Goal: Information Seeking & Learning: Check status

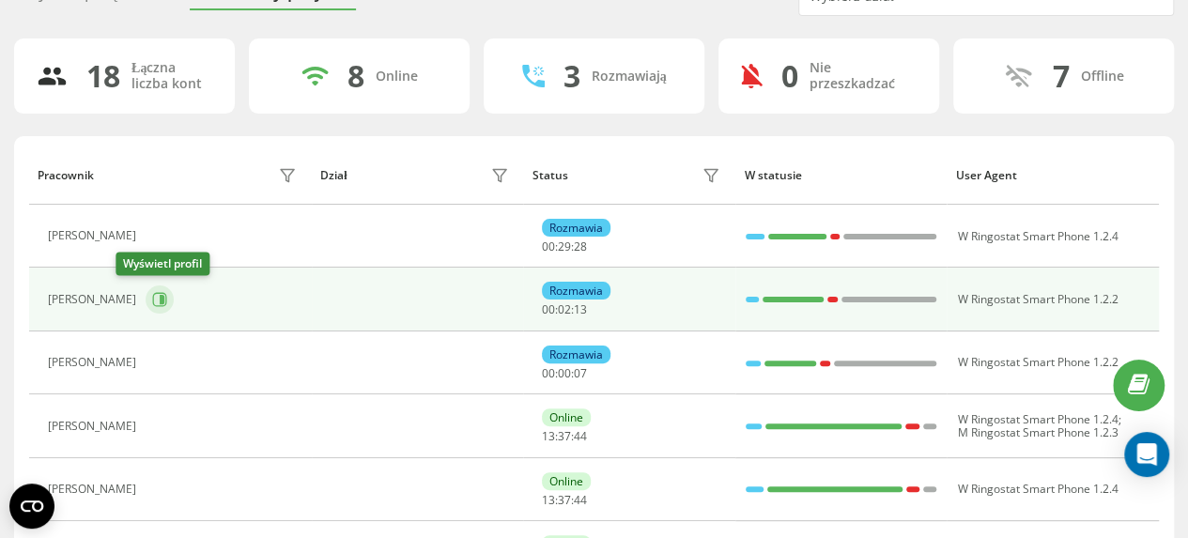
click at [152, 297] on icon at bounding box center [159, 299] width 15 height 15
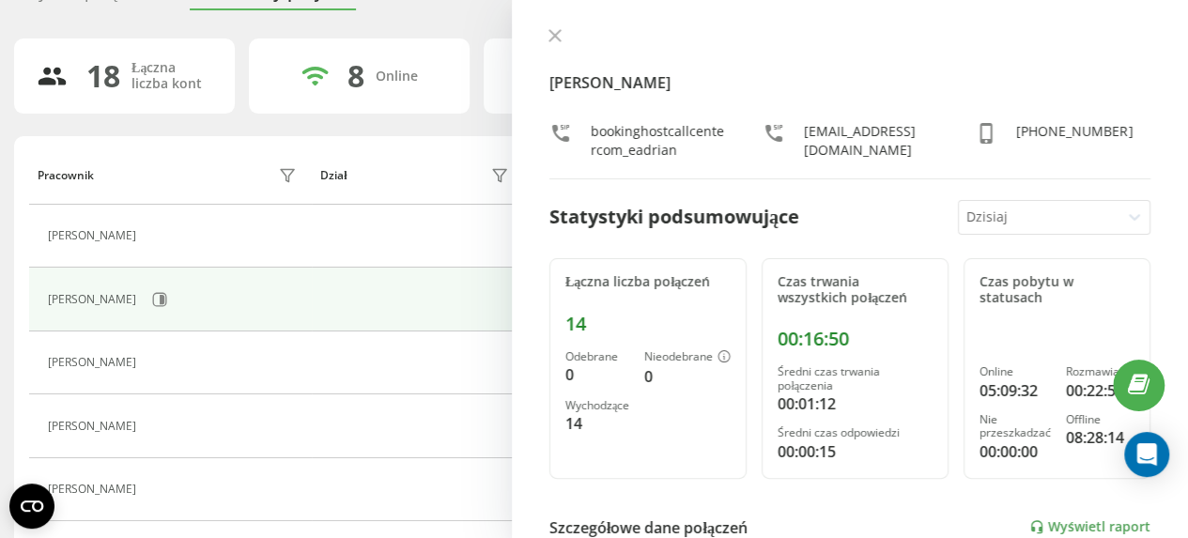
scroll to position [188, 0]
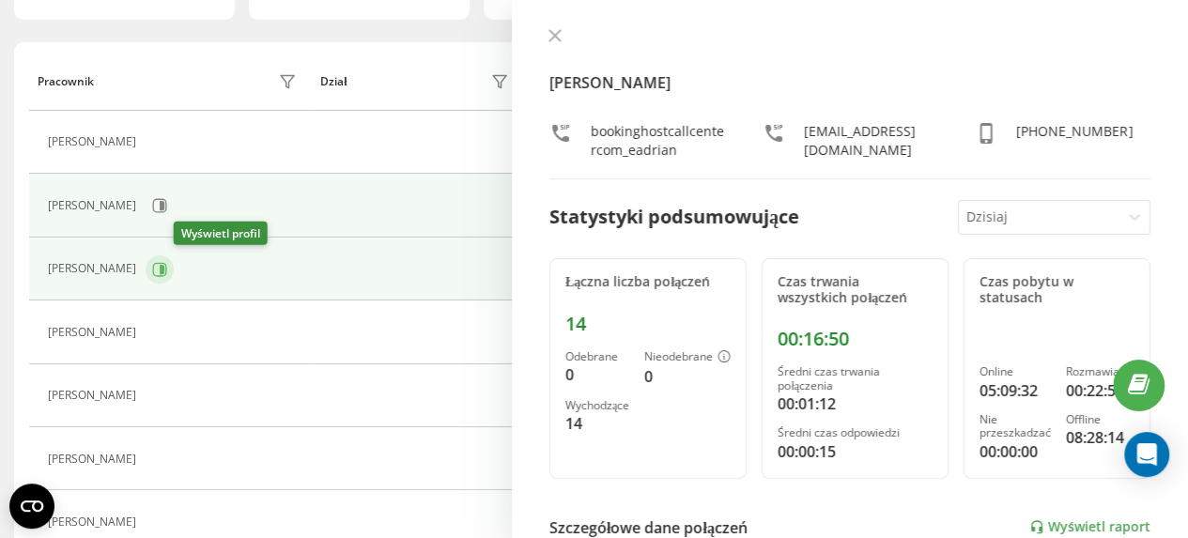
click at [167, 268] on icon at bounding box center [160, 269] width 14 height 14
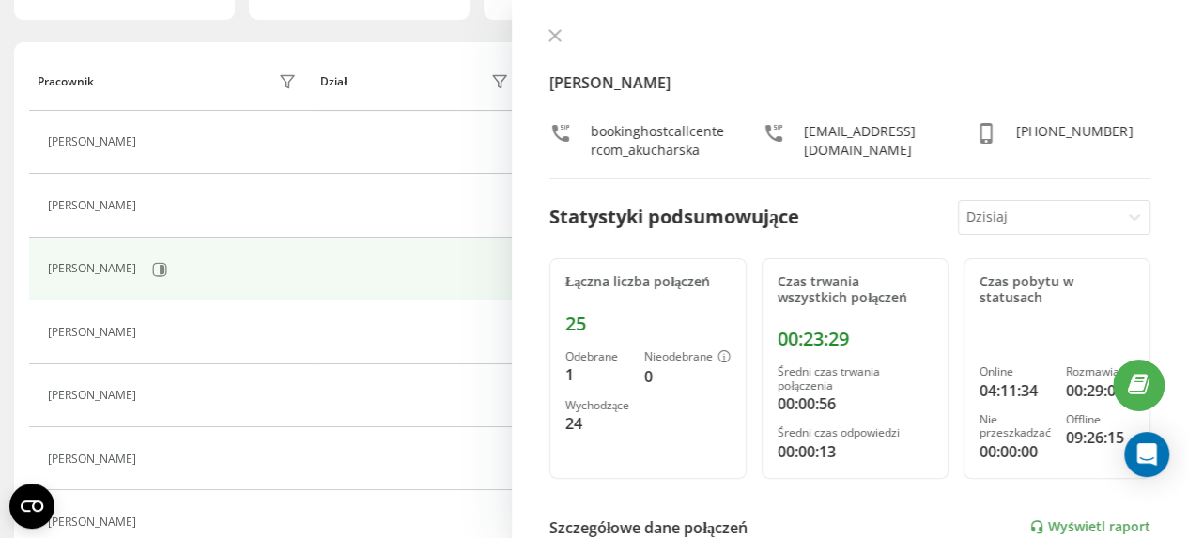
scroll to position [282, 0]
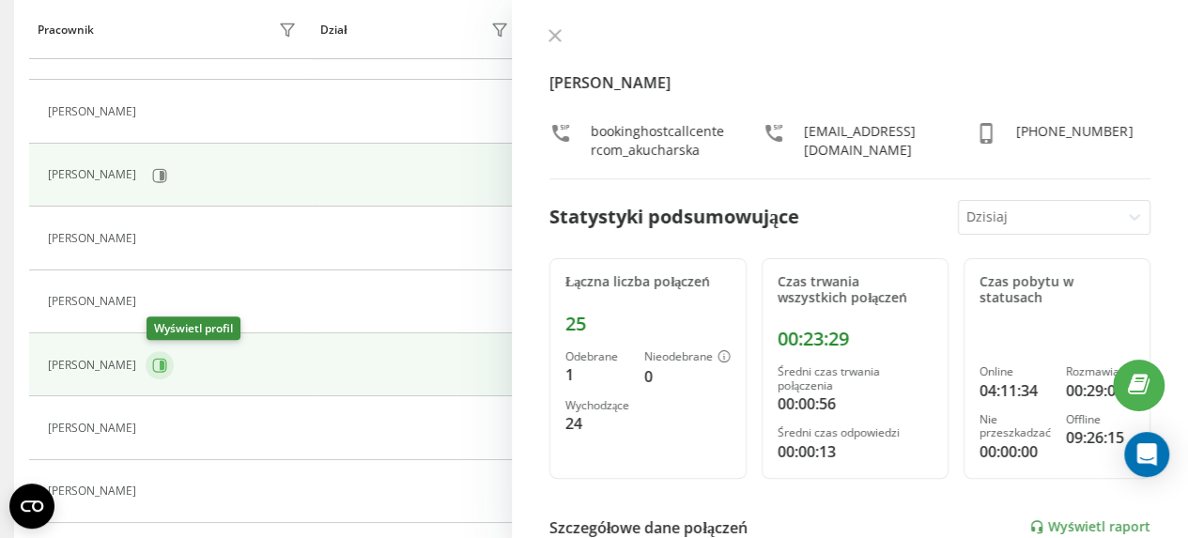
click at [163, 362] on icon at bounding box center [162, 365] width 5 height 9
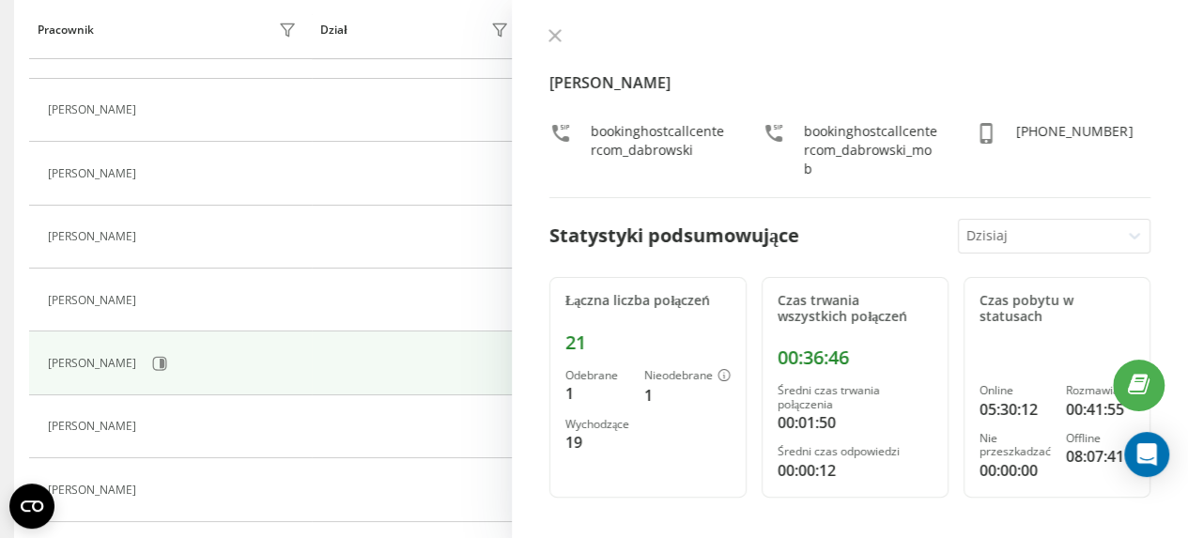
scroll to position [376, 0]
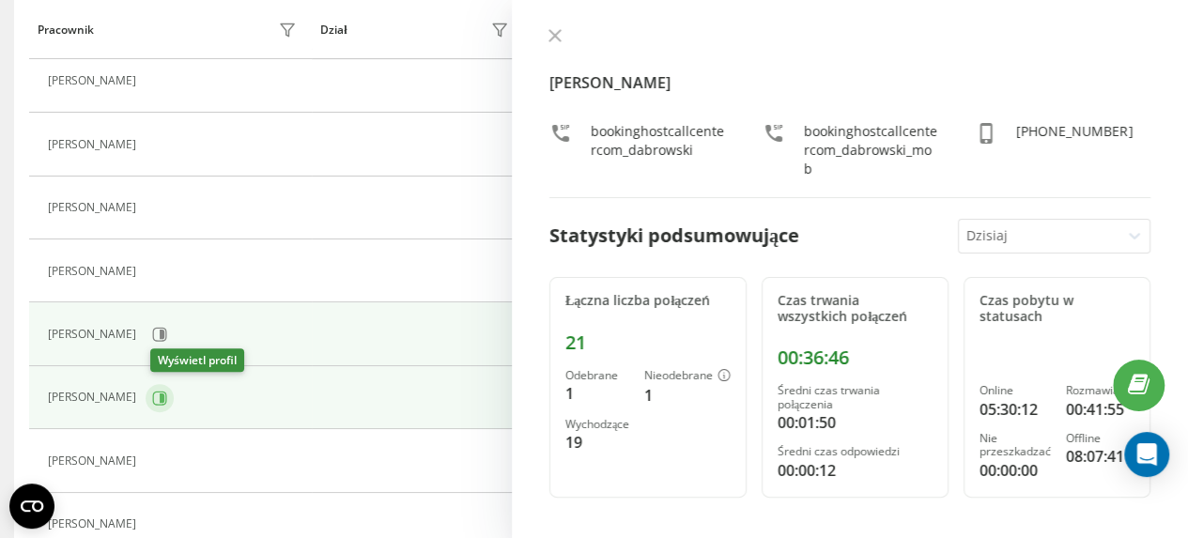
click at [164, 395] on icon at bounding box center [162, 397] width 5 height 9
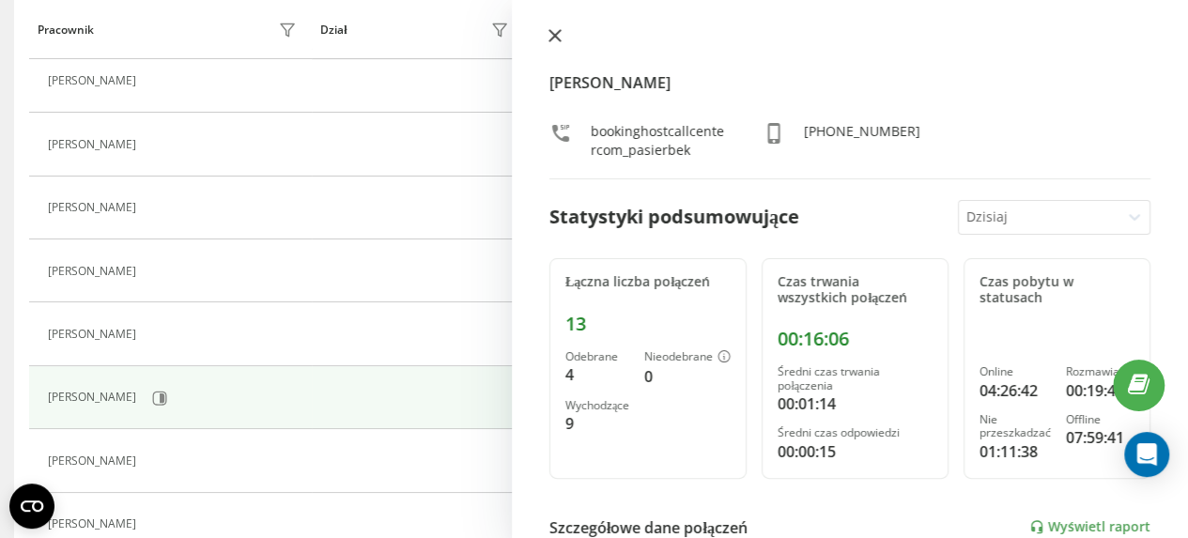
click at [554, 35] on icon at bounding box center [554, 35] width 11 height 11
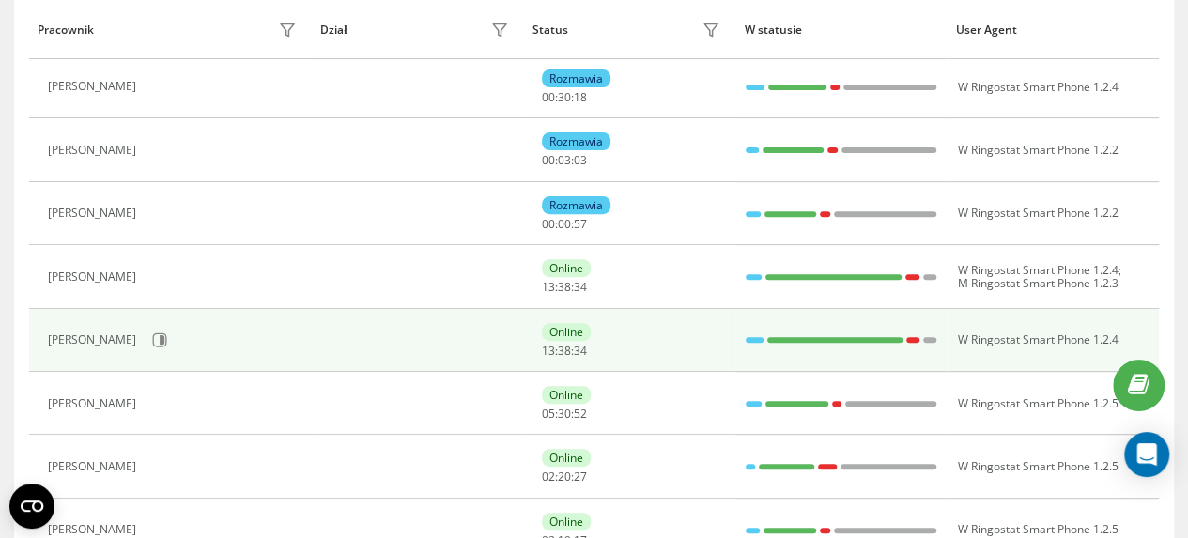
scroll to position [285, 0]
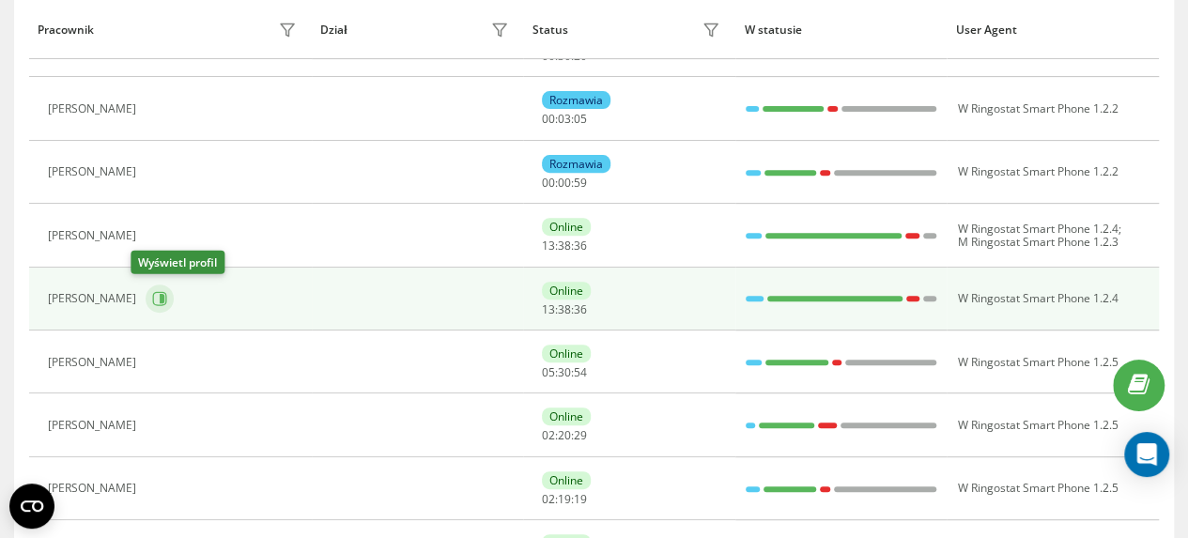
click at [160, 296] on icon at bounding box center [162, 298] width 5 height 9
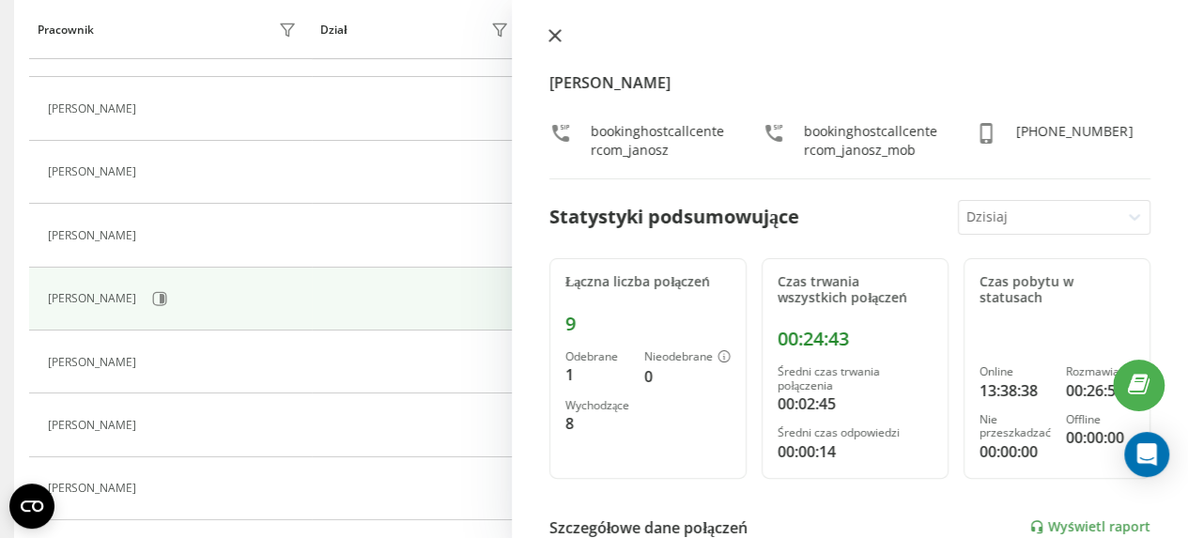
click at [552, 32] on icon at bounding box center [555, 35] width 13 height 13
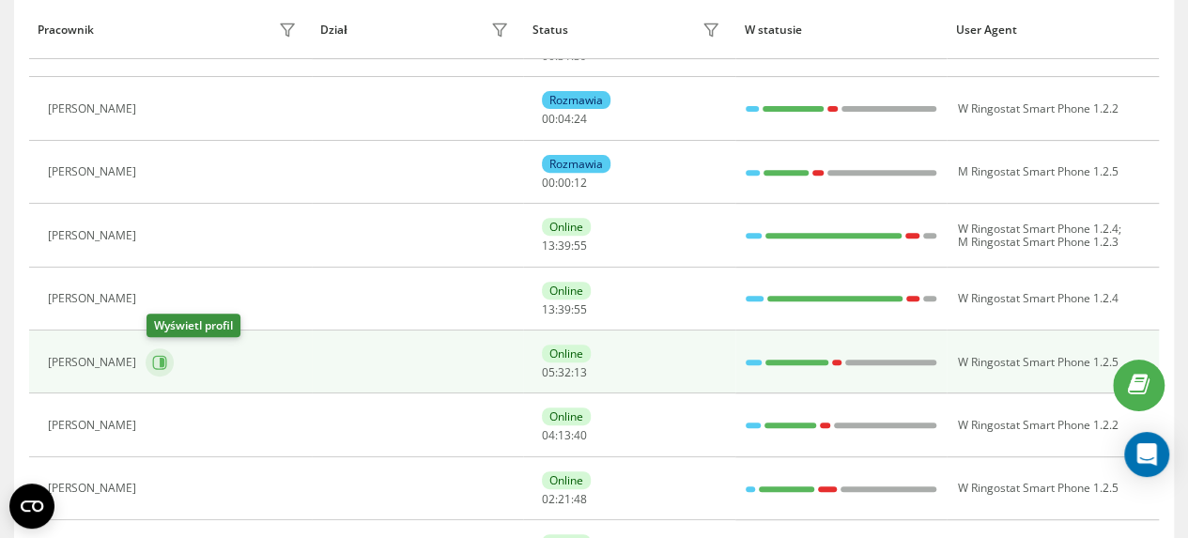
click at [163, 360] on icon at bounding box center [162, 362] width 5 height 9
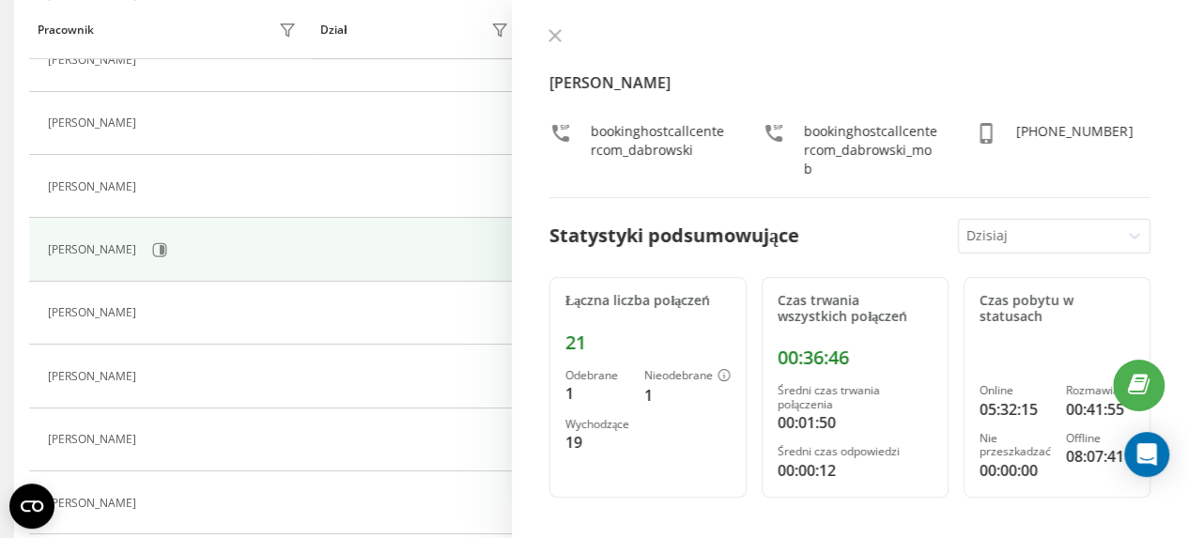
scroll to position [566, 0]
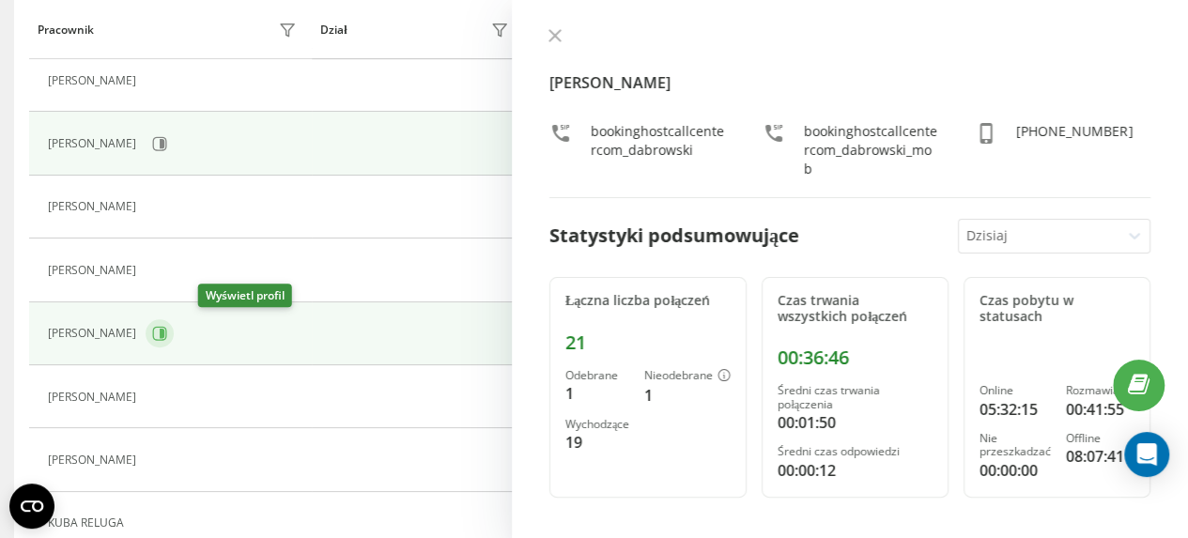
click at [164, 330] on icon at bounding box center [162, 333] width 5 height 9
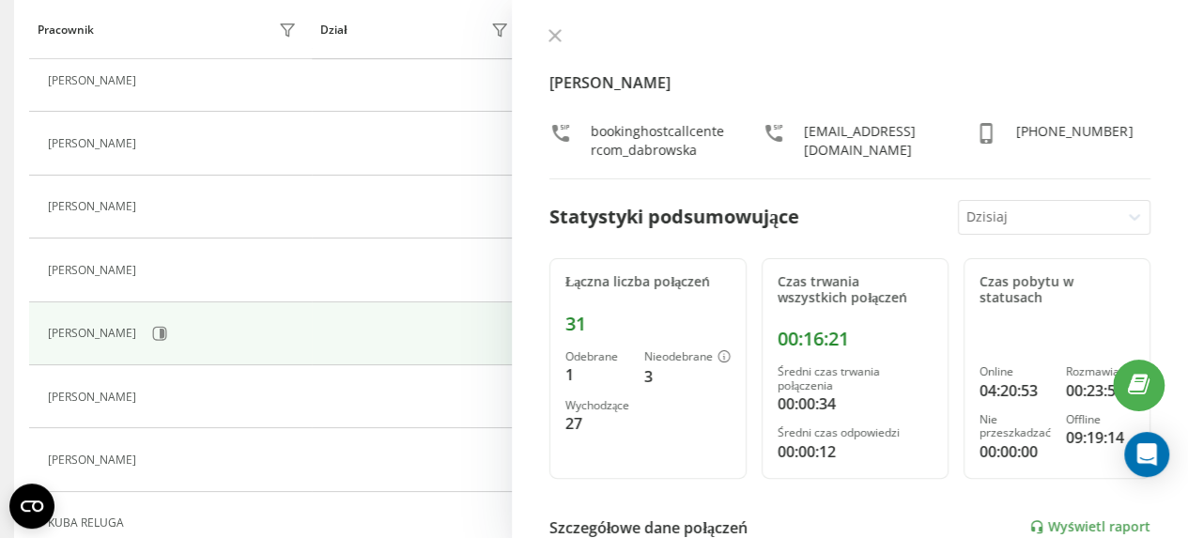
scroll to position [503, 0]
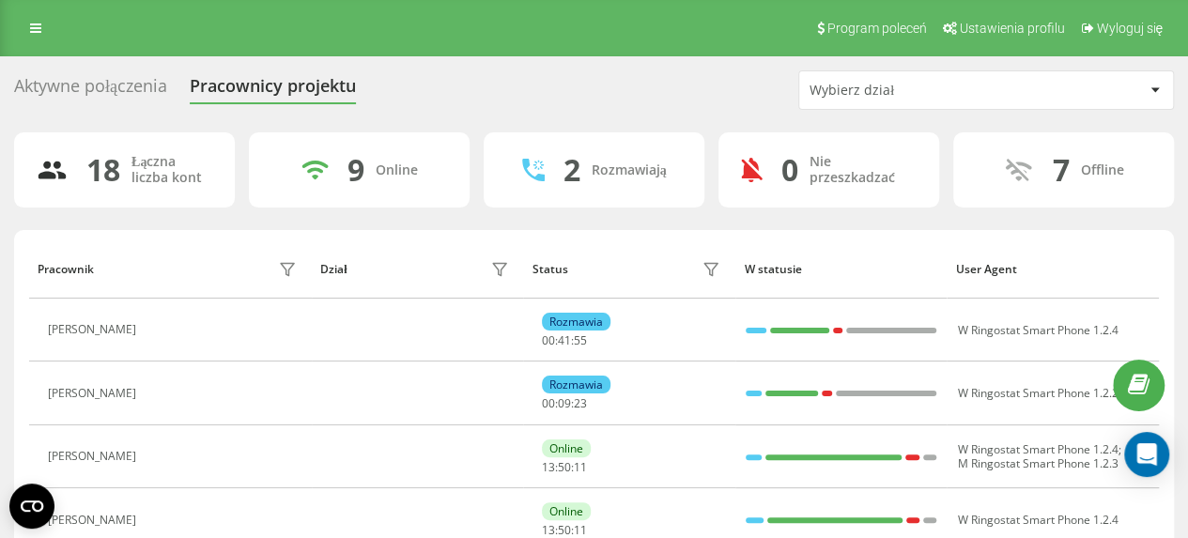
scroll to position [94, 0]
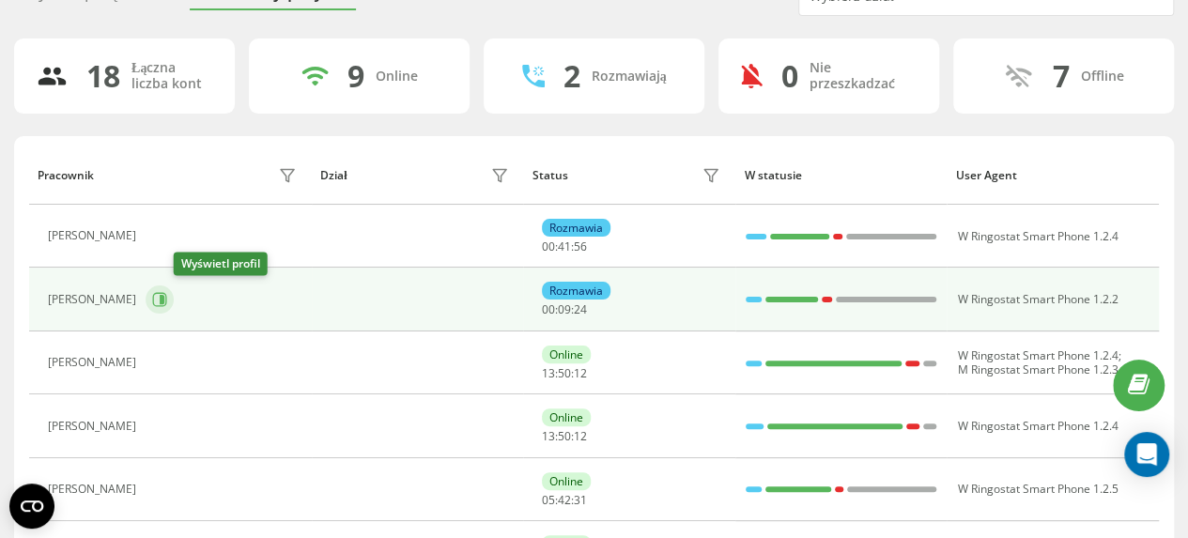
click at [164, 299] on icon at bounding box center [162, 299] width 5 height 9
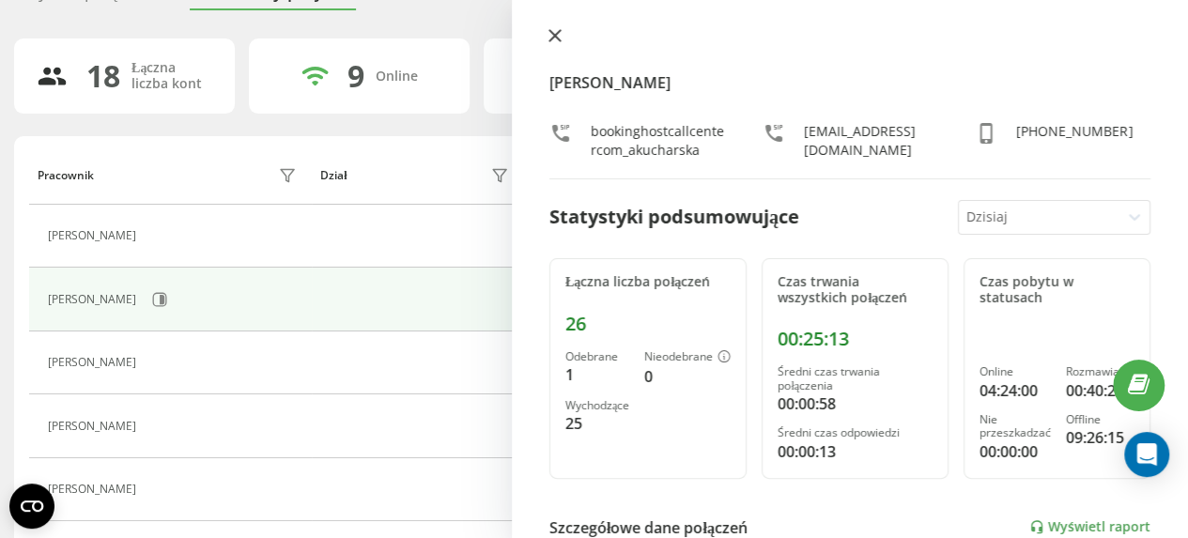
click at [556, 39] on icon at bounding box center [555, 35] width 13 height 13
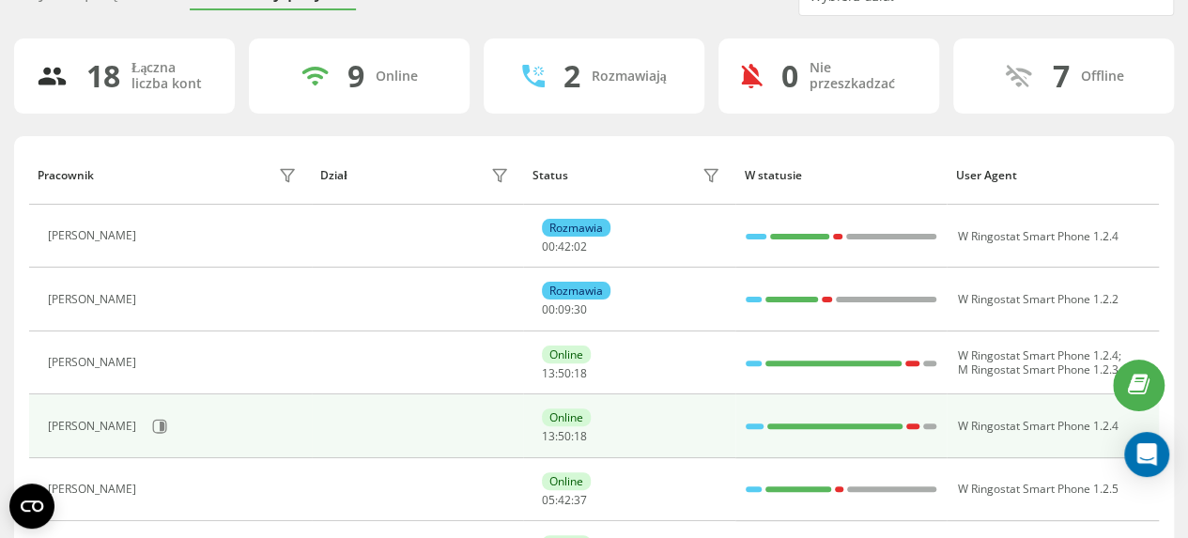
scroll to position [188, 0]
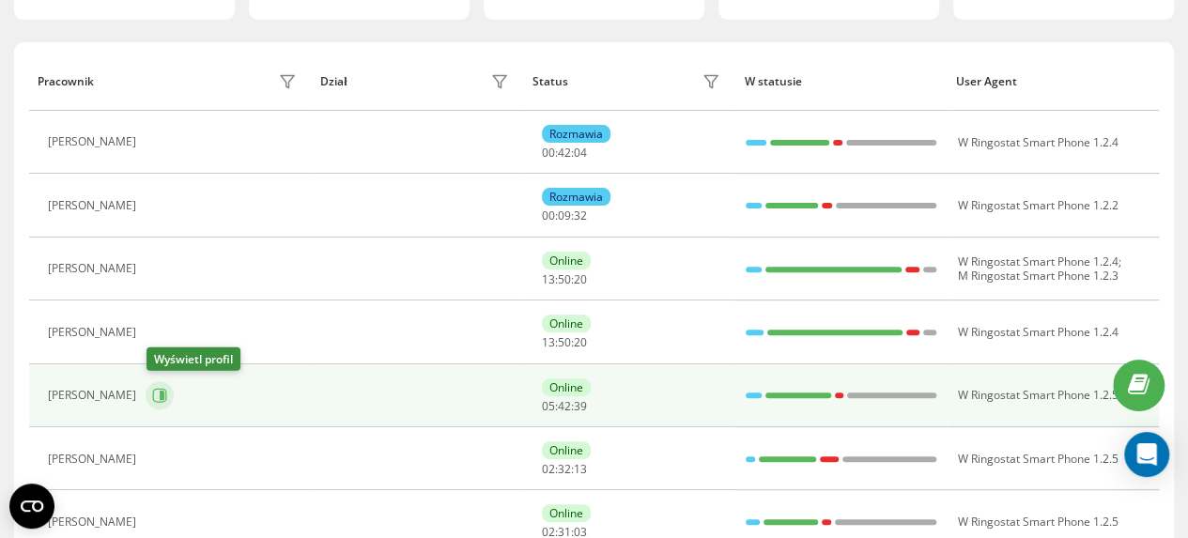
click at [163, 395] on icon at bounding box center [162, 395] width 5 height 9
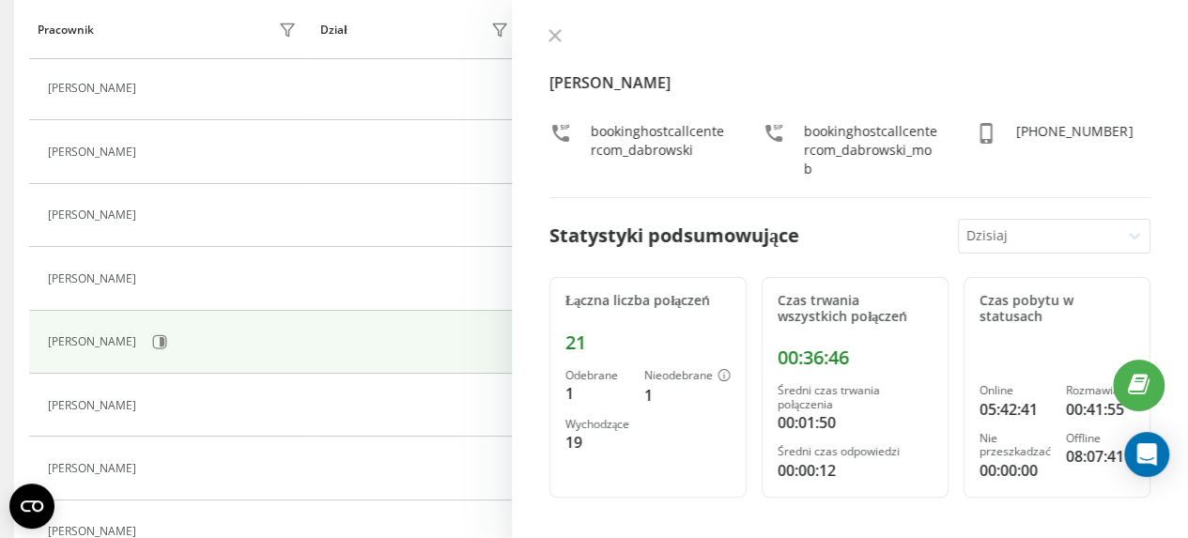
scroll to position [282, 0]
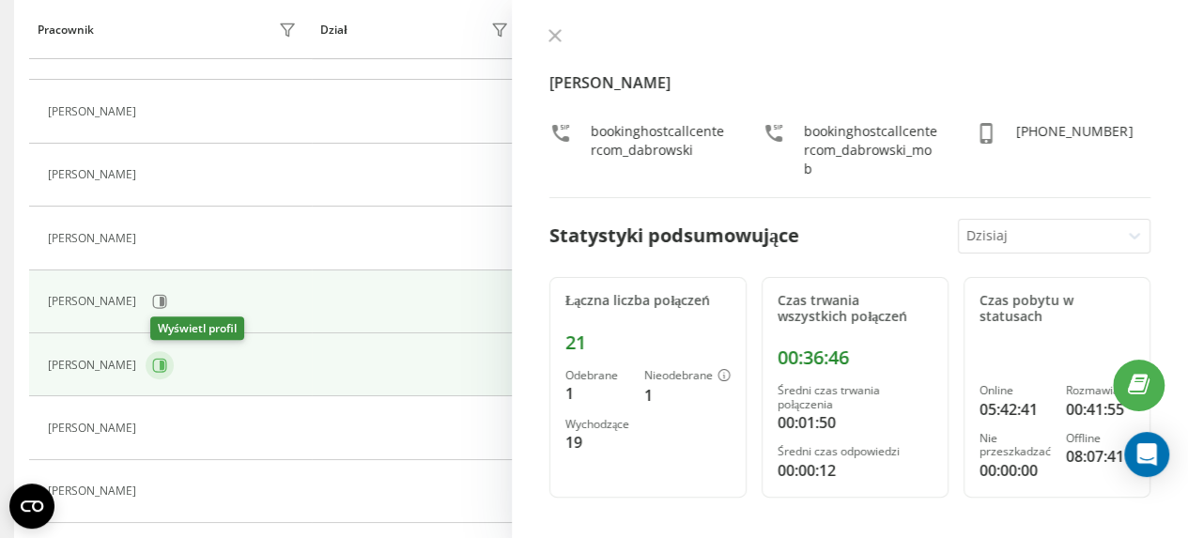
click at [164, 362] on icon at bounding box center [162, 365] width 5 height 9
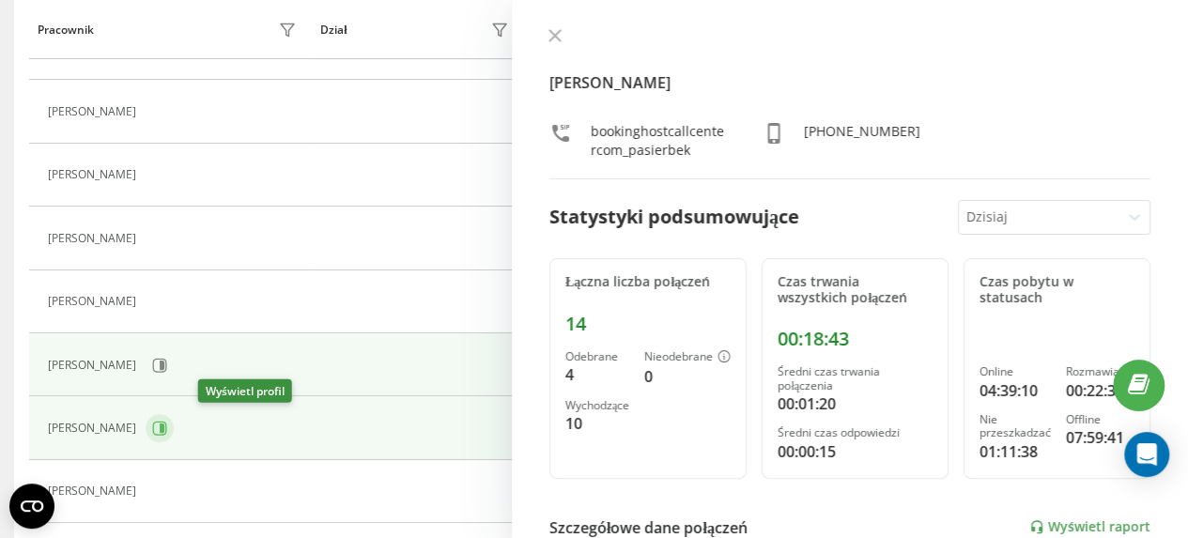
click at [164, 424] on icon at bounding box center [162, 428] width 5 height 9
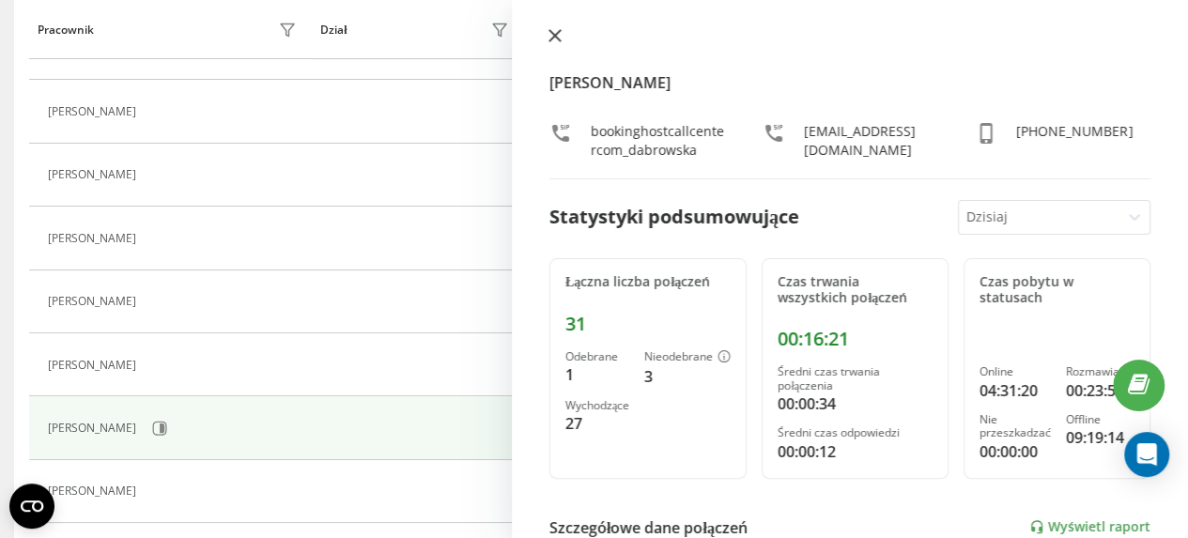
click at [552, 35] on icon at bounding box center [554, 35] width 11 height 11
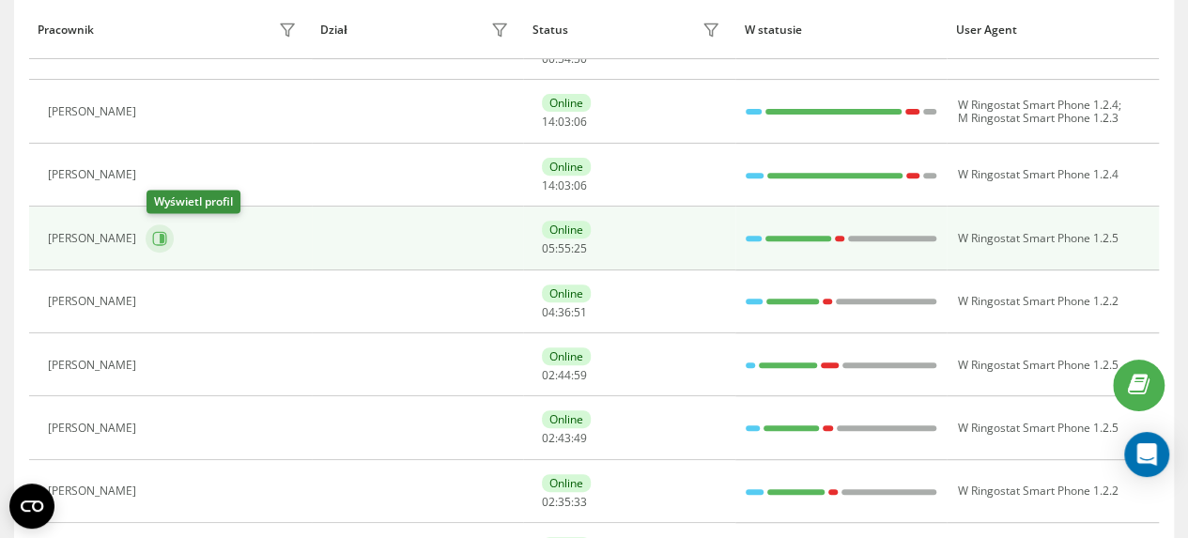
click at [162, 236] on icon at bounding box center [162, 238] width 5 height 9
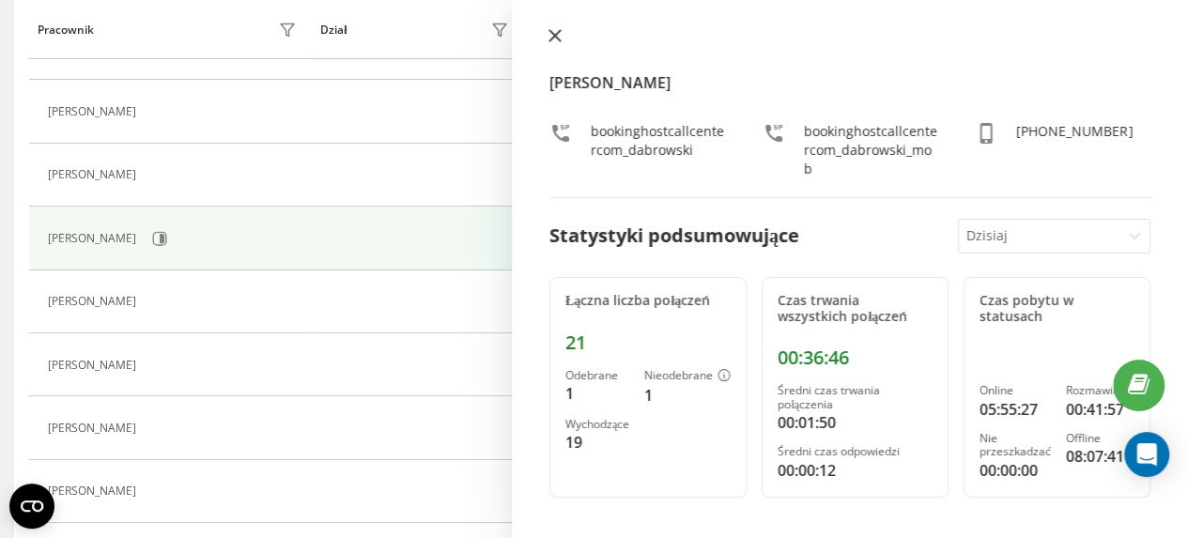
click at [551, 38] on icon at bounding box center [554, 35] width 11 height 11
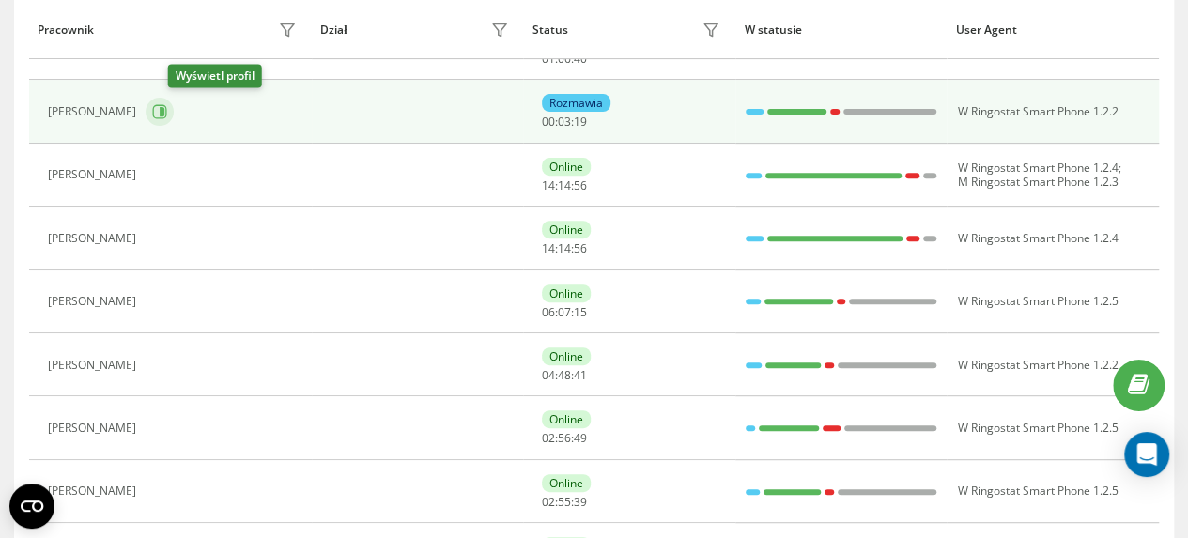
click at [164, 110] on icon at bounding box center [162, 111] width 5 height 9
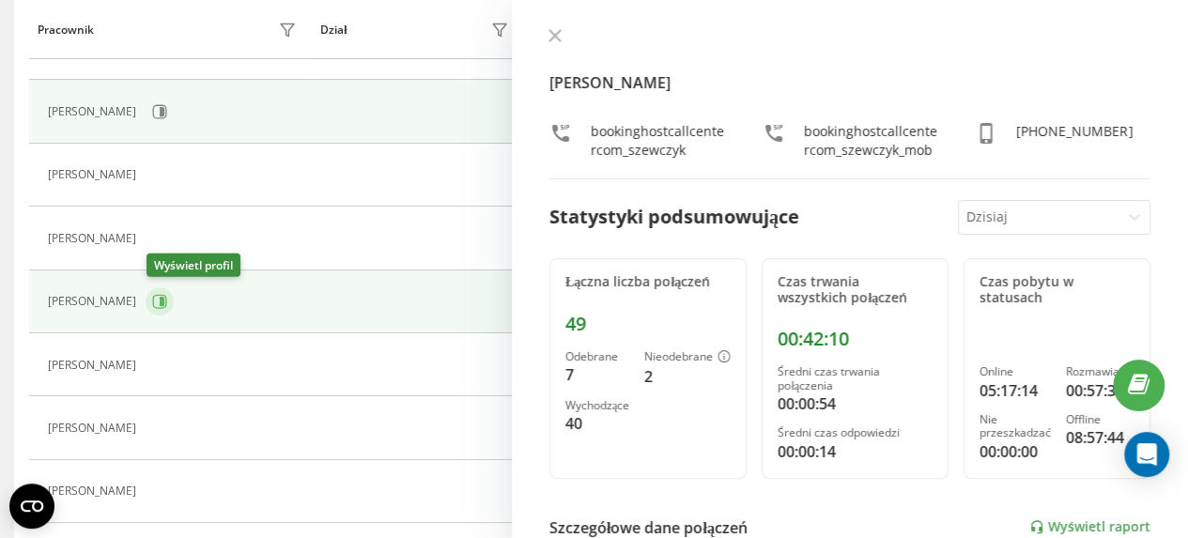
click at [162, 298] on icon at bounding box center [162, 301] width 5 height 9
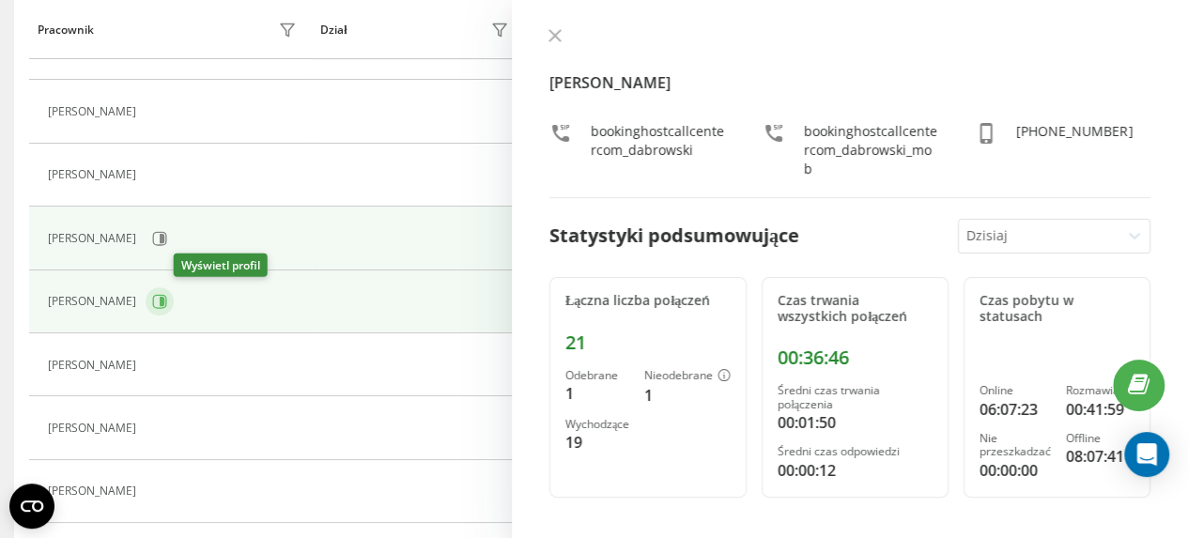
click at [164, 298] on icon at bounding box center [162, 301] width 5 height 9
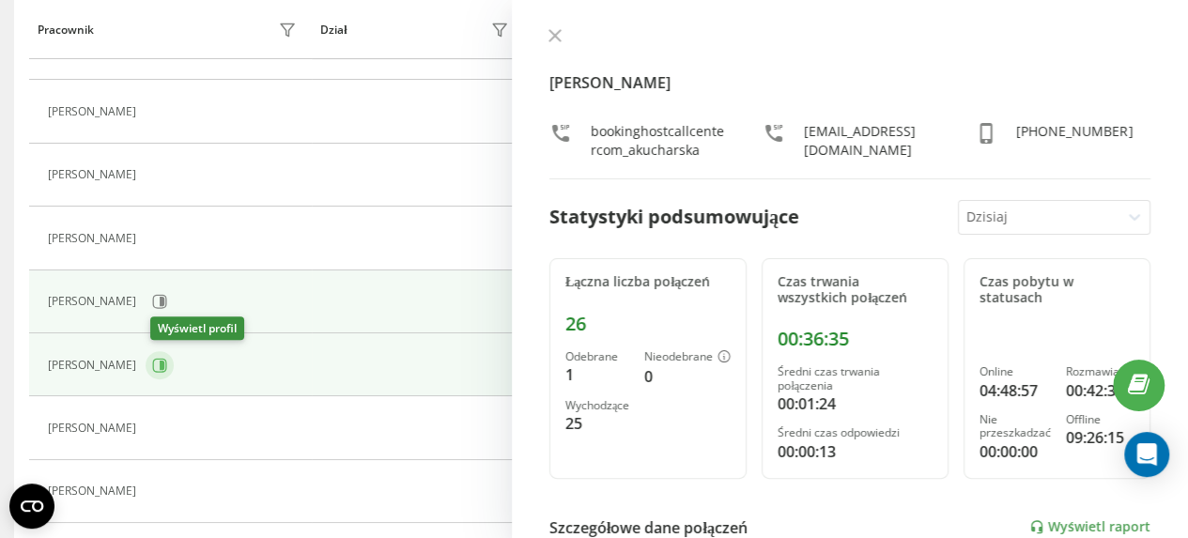
click at [164, 362] on icon at bounding box center [162, 365] width 5 height 9
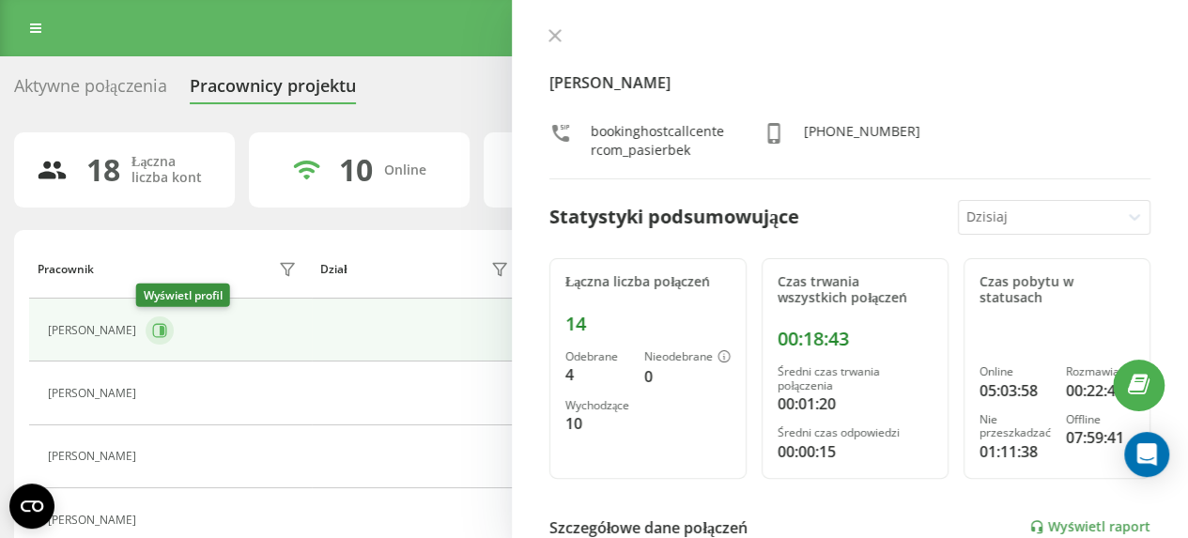
click at [156, 333] on icon at bounding box center [160, 330] width 14 height 14
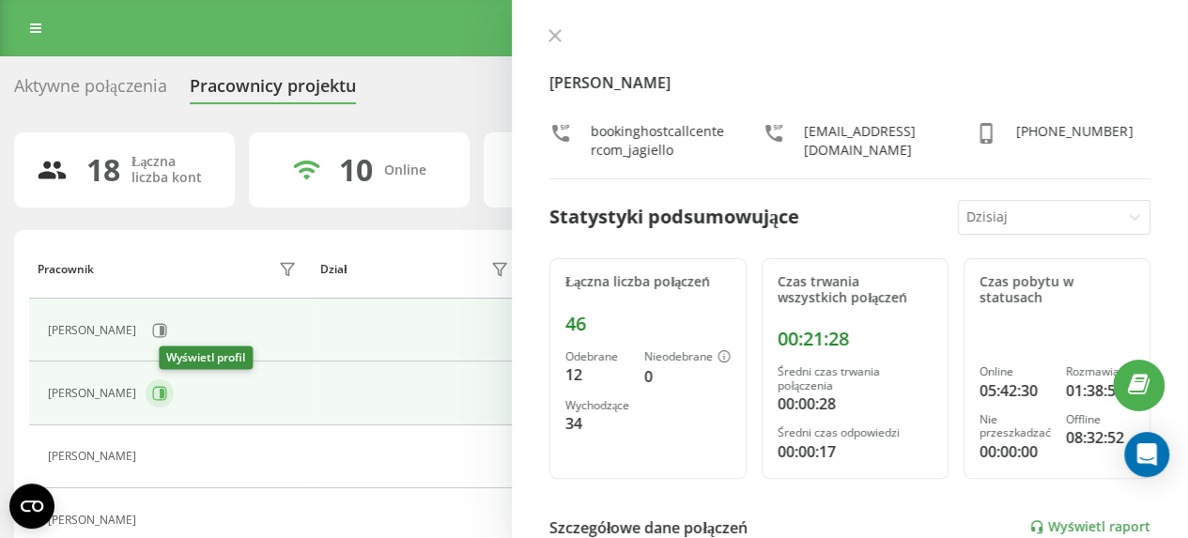
click at [174, 393] on button at bounding box center [160, 393] width 28 height 28
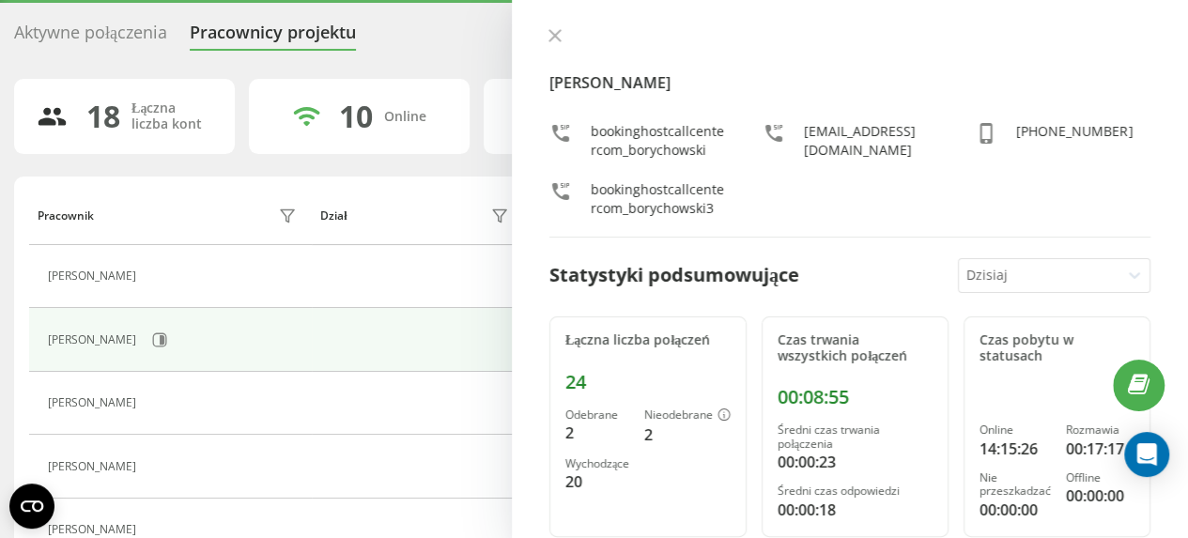
scroll to position [94, 0]
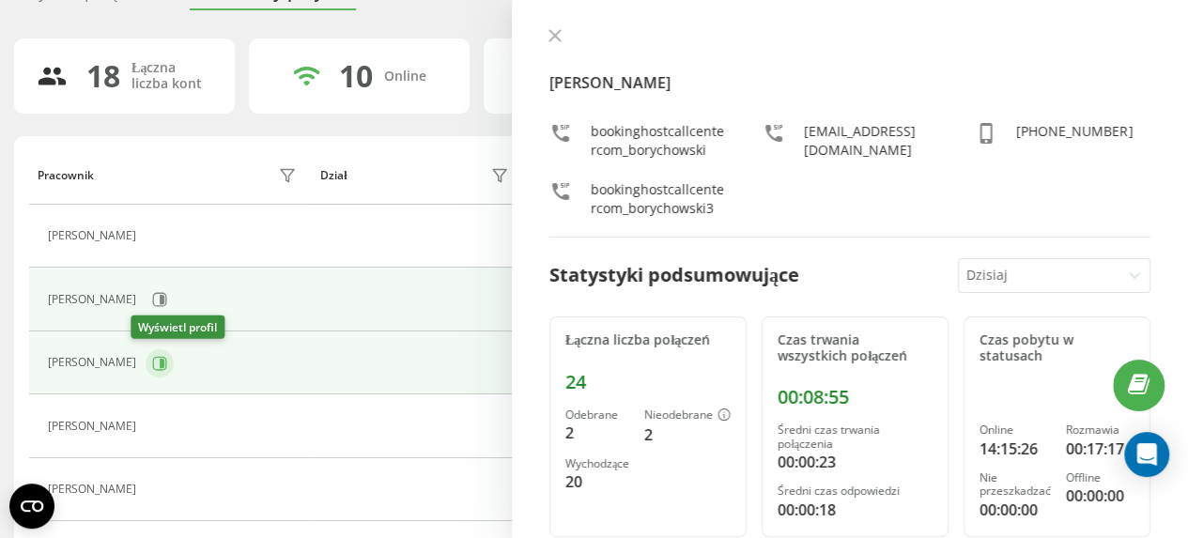
click at [153, 361] on icon at bounding box center [160, 363] width 14 height 14
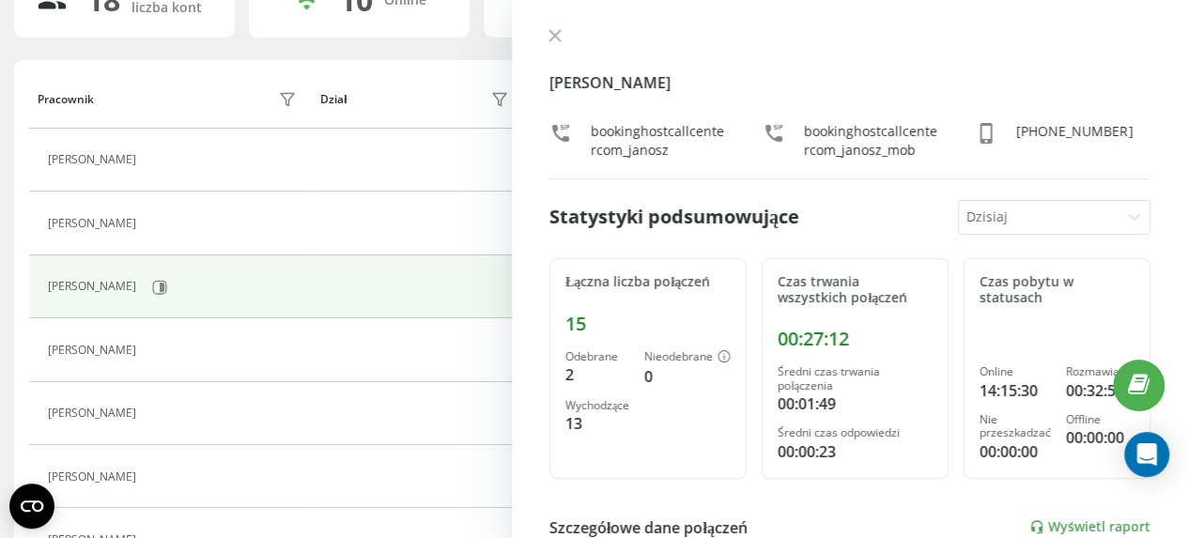
scroll to position [188, 0]
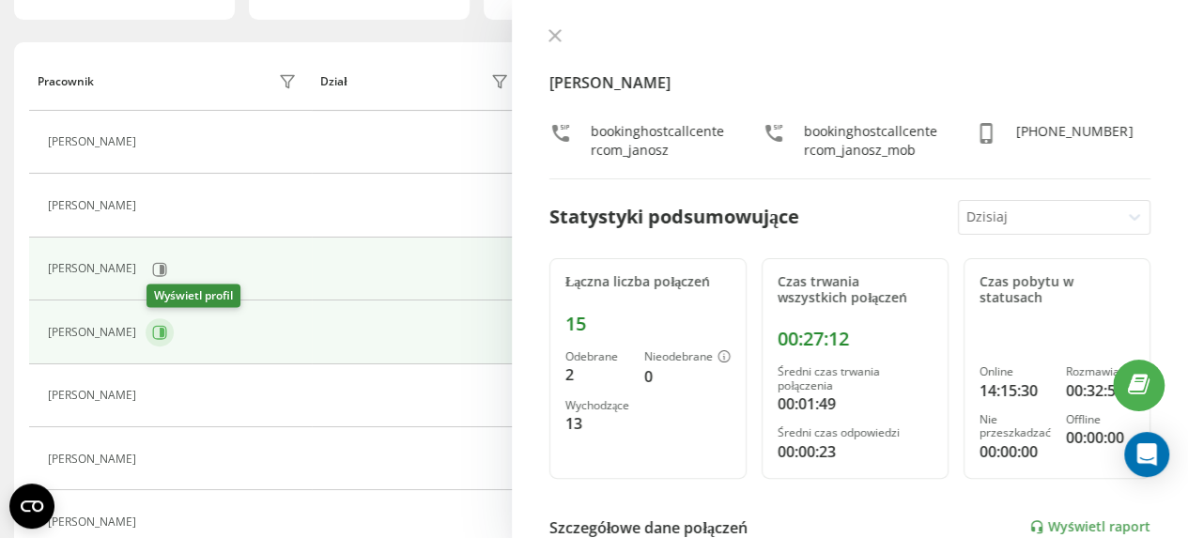
click at [162, 333] on icon at bounding box center [162, 332] width 5 height 9
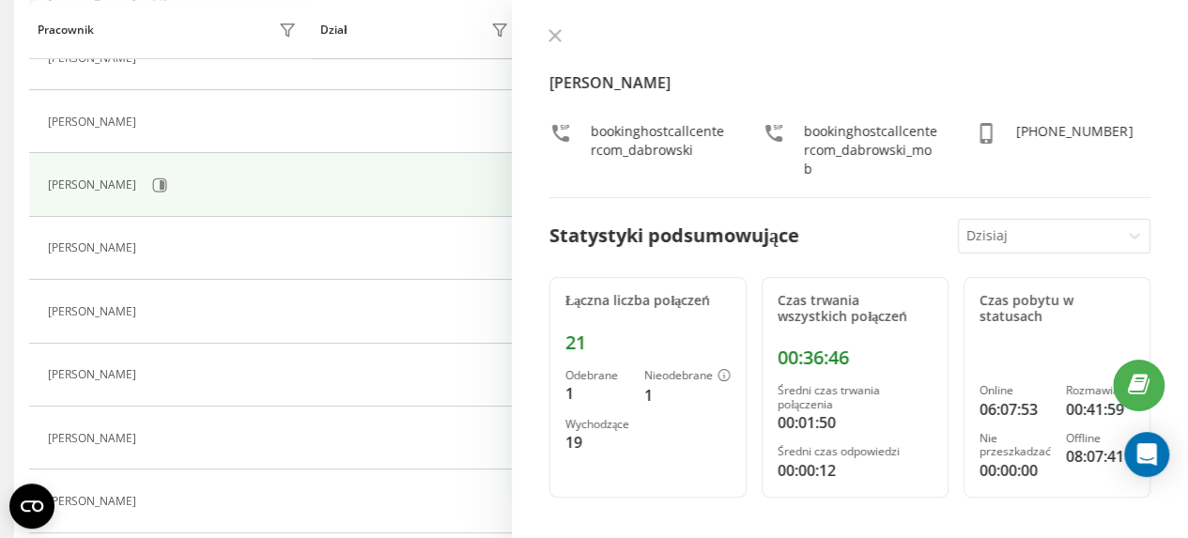
scroll to position [564, 0]
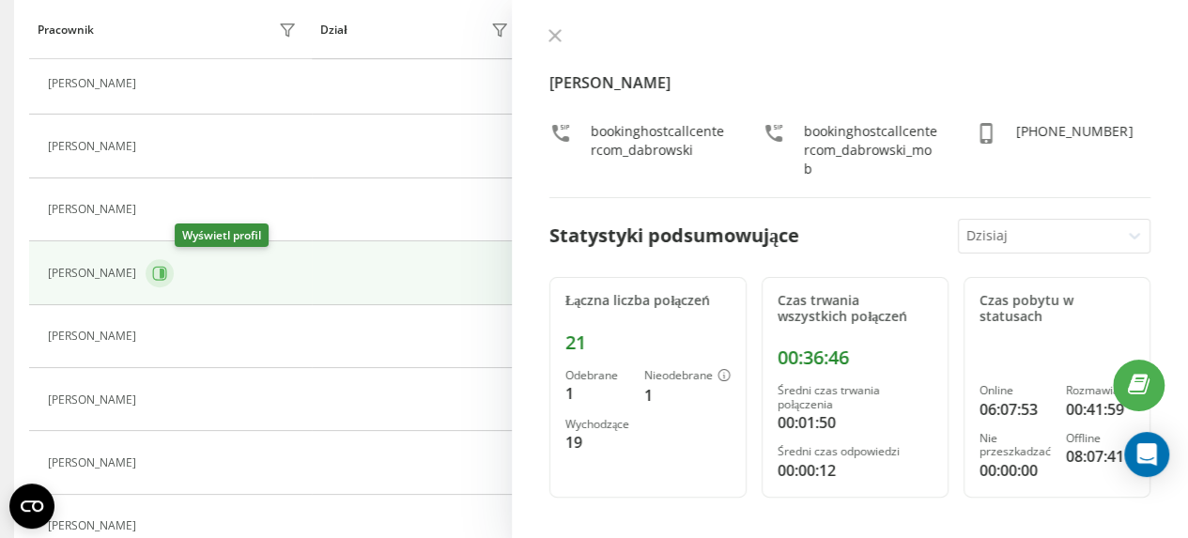
click at [164, 271] on icon at bounding box center [162, 273] width 5 height 9
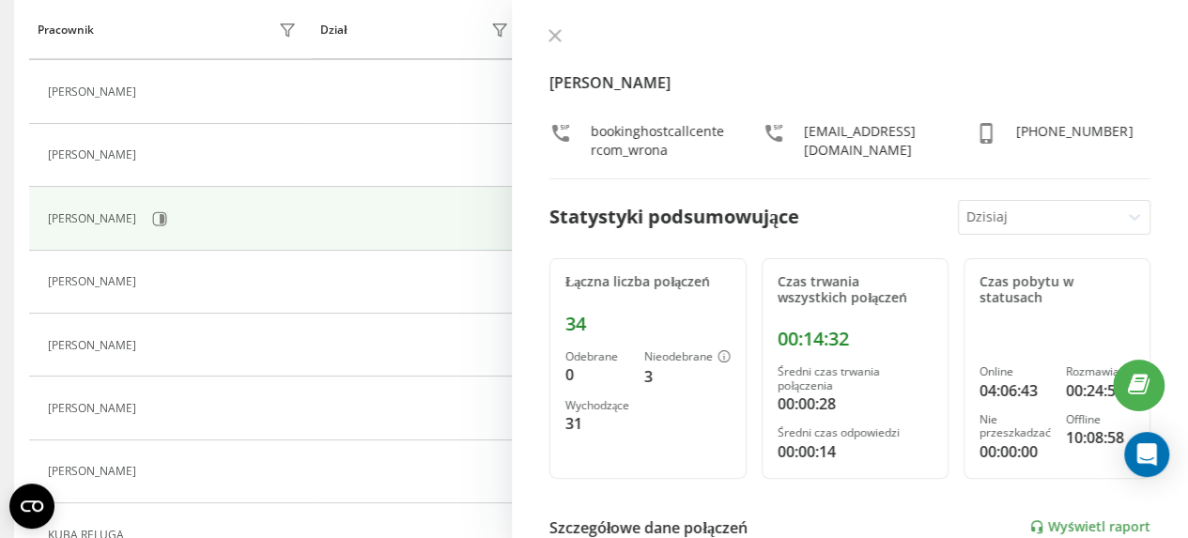
scroll to position [657, 0]
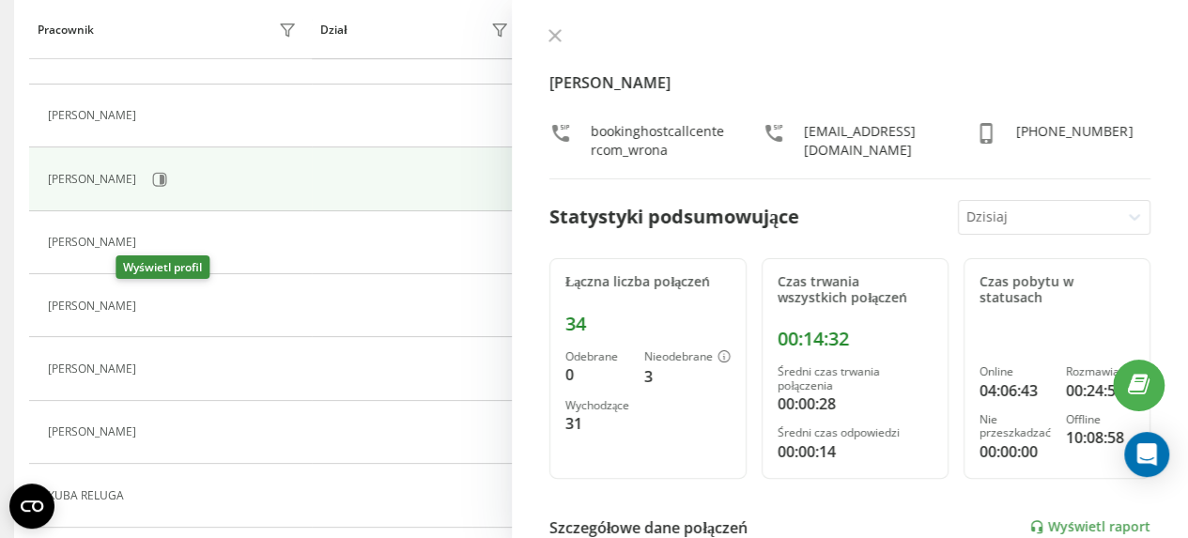
drag, startPoint x: 135, startPoint y: 301, endPoint x: 165, endPoint y: 305, distance: 30.4
click at [149, 301] on icon at bounding box center [156, 306] width 15 height 15
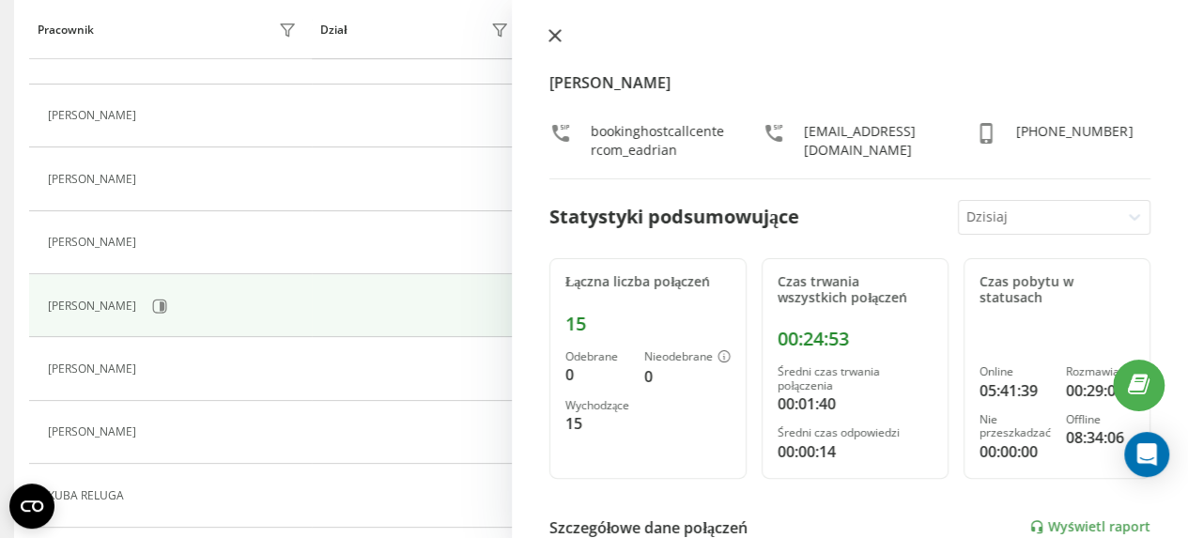
click at [552, 33] on icon at bounding box center [554, 35] width 11 height 11
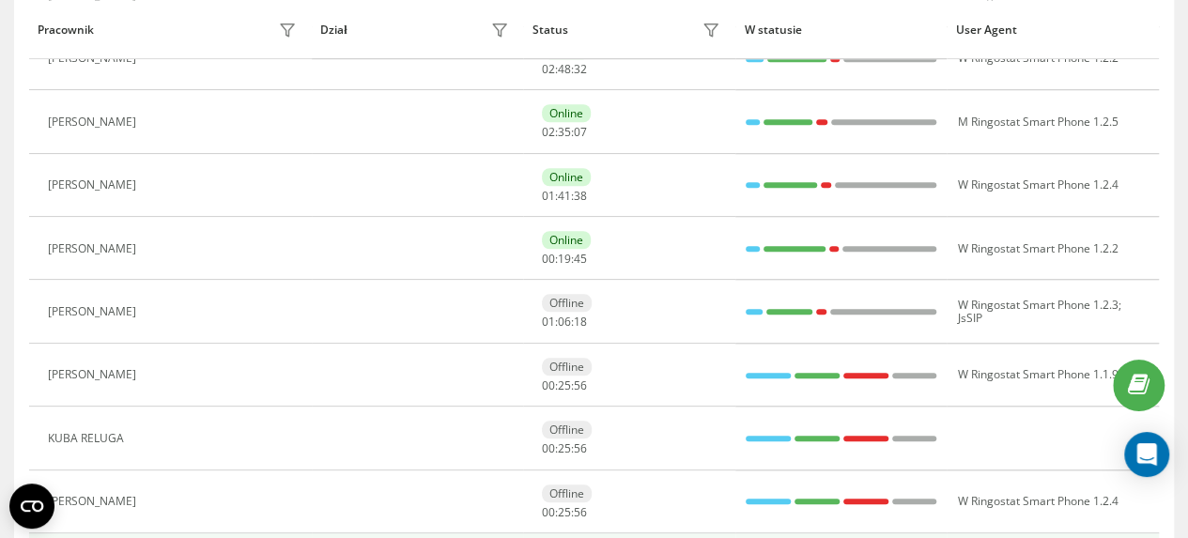
scroll to position [493, 0]
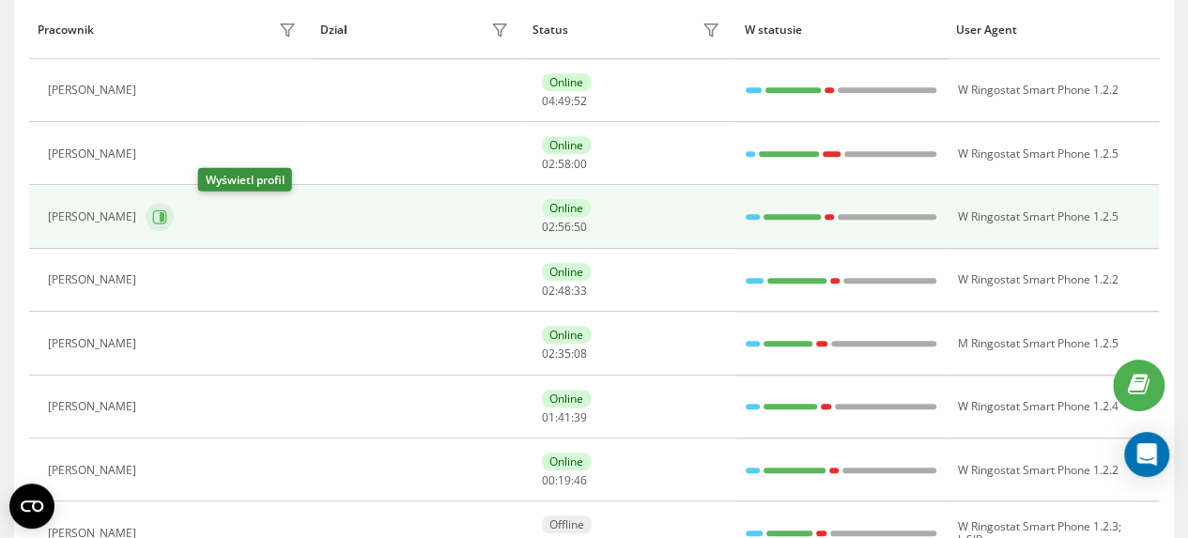
drag, startPoint x: 214, startPoint y: 213, endPoint x: 212, endPoint y: 224, distance: 11.4
click at [164, 213] on icon at bounding box center [162, 216] width 5 height 9
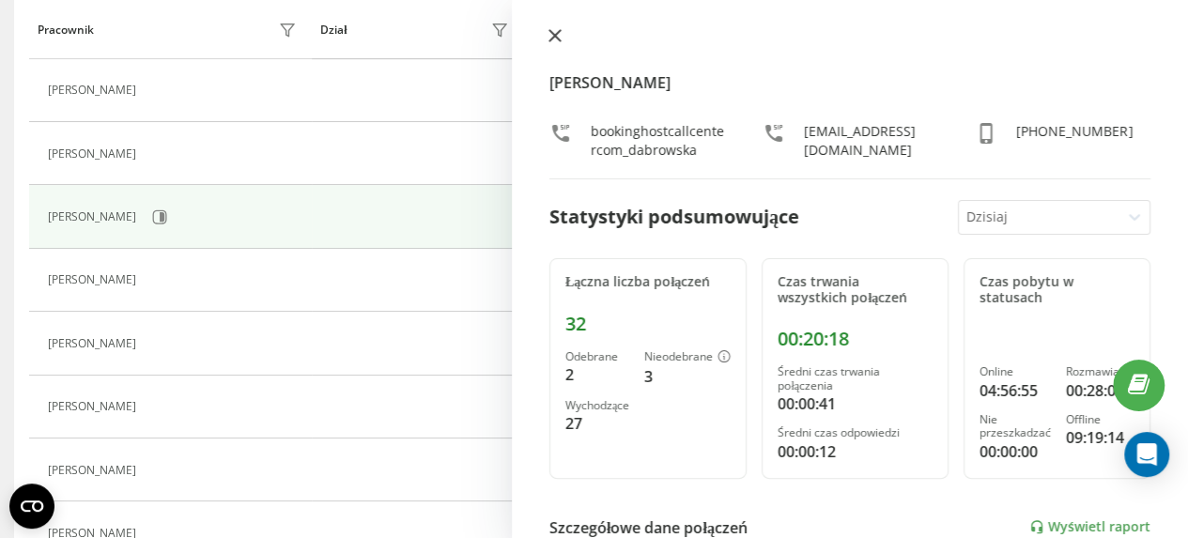
click at [553, 35] on icon at bounding box center [554, 35] width 11 height 11
